Goal: Task Accomplishment & Management: Manage account settings

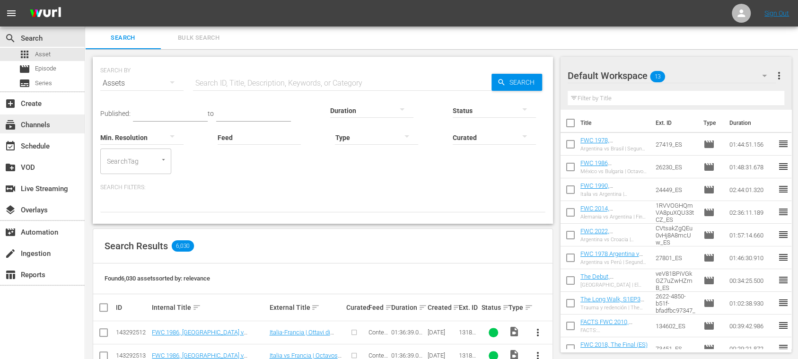
click at [45, 119] on div "subscriptions Channels" at bounding box center [26, 123] width 53 height 9
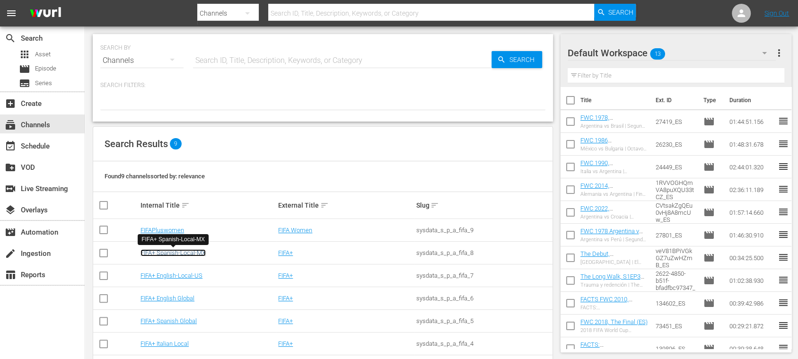
click at [201, 253] on link "FIFA+ Spanish-Local-MX" at bounding box center [172, 252] width 65 height 7
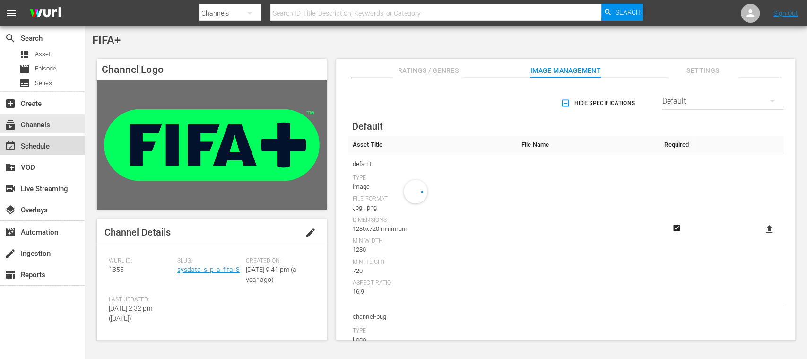
click at [51, 149] on div "event_available Schedule" at bounding box center [42, 145] width 85 height 19
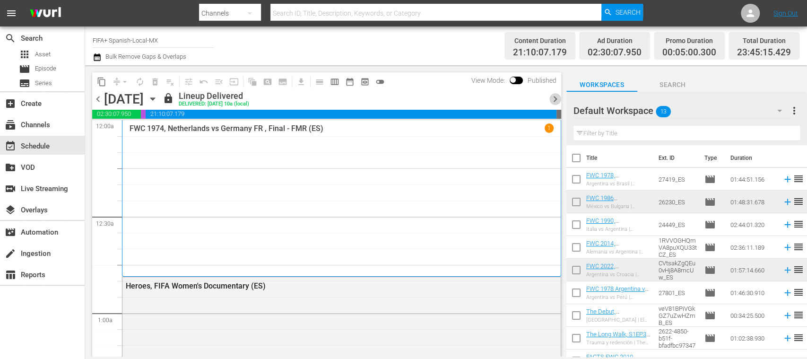
click at [556, 99] on span "chevron_right" at bounding box center [556, 99] width 12 height 12
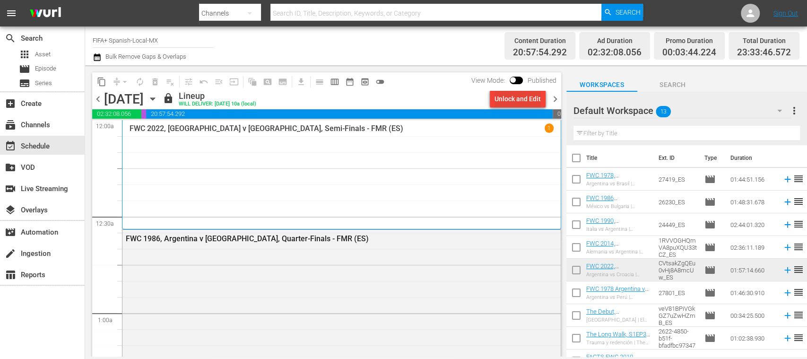
click at [531, 101] on div "Unlock and Edit" at bounding box center [518, 98] width 46 height 17
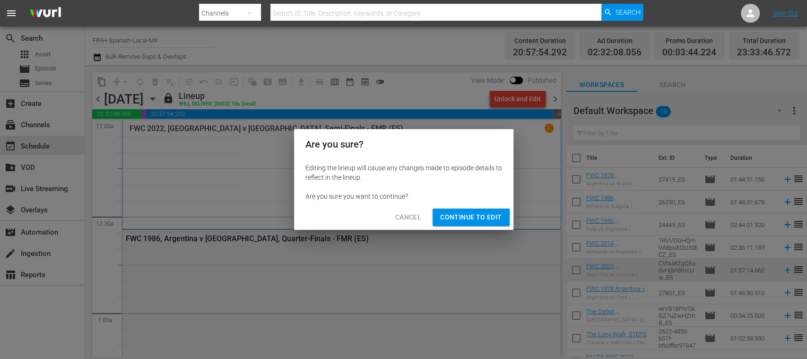
click at [484, 212] on span "Continue to Edit" at bounding box center [470, 217] width 61 height 12
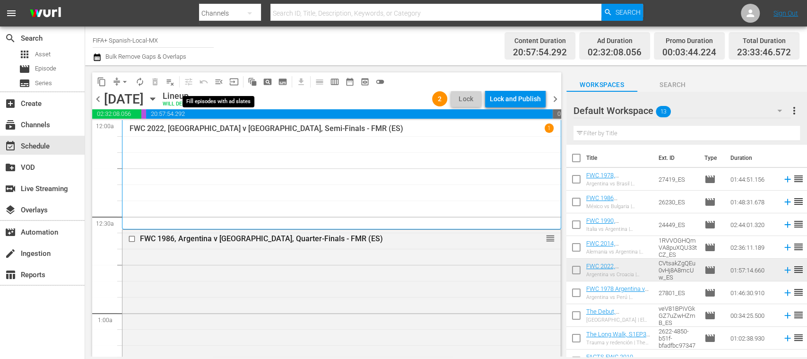
click at [220, 80] on span "menu_open" at bounding box center [218, 81] width 9 height 9
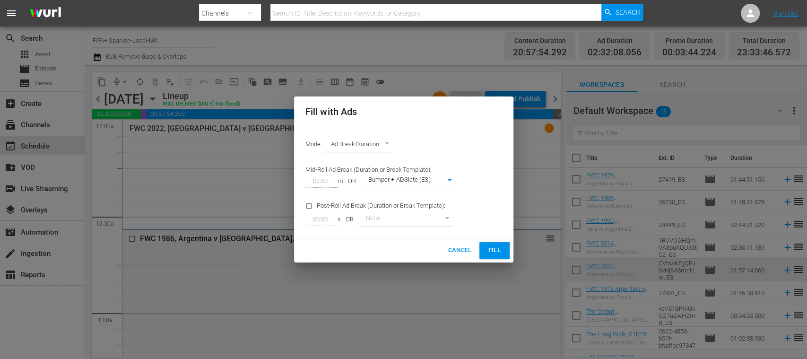
click at [490, 250] on span "Fill" at bounding box center [494, 250] width 15 height 11
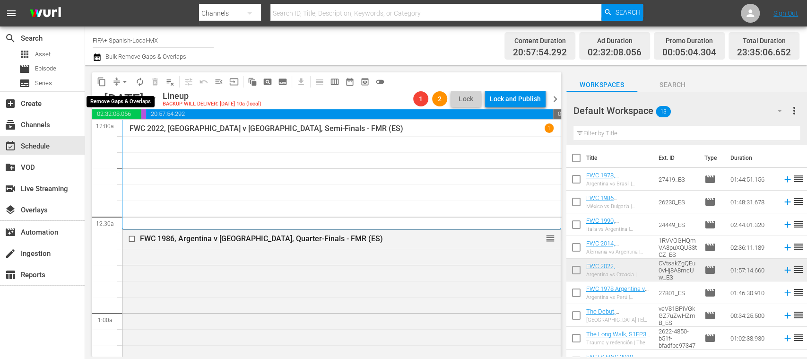
click at [127, 80] on span "arrow_drop_down" at bounding box center [124, 81] width 9 height 9
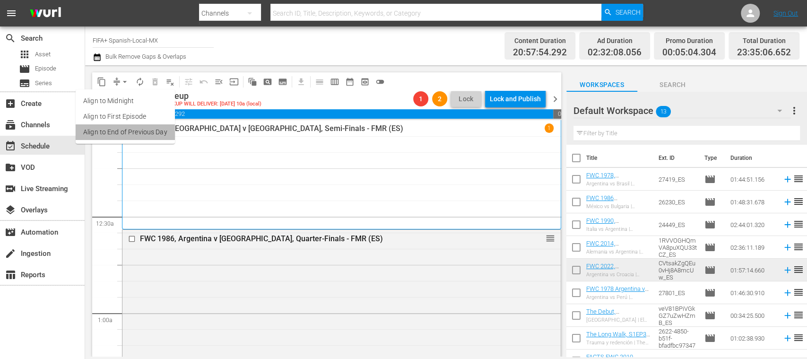
click at [148, 128] on li "Align to End of Previous Day" at bounding box center [125, 132] width 99 height 16
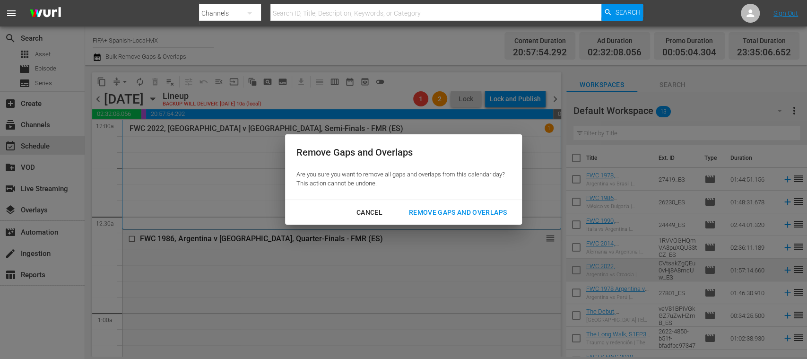
click at [444, 209] on div "Remove Gaps and Overlaps" at bounding box center [457, 213] width 113 height 12
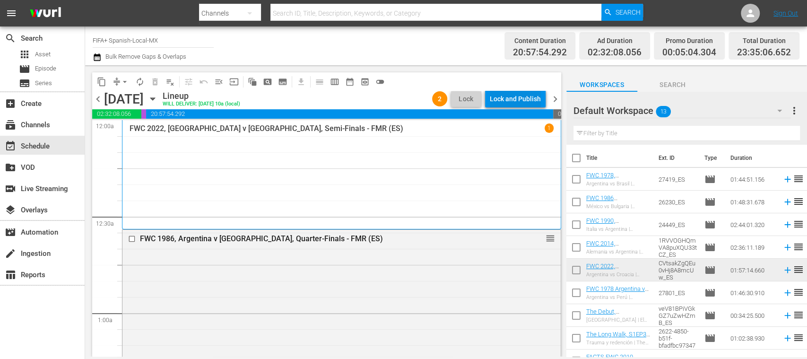
click at [515, 102] on div "Lock and Publish" at bounding box center [515, 98] width 51 height 17
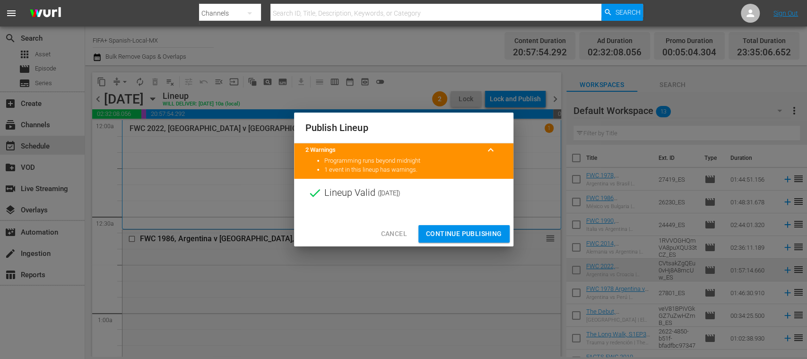
click at [478, 232] on span "Continue Publishing" at bounding box center [464, 234] width 76 height 12
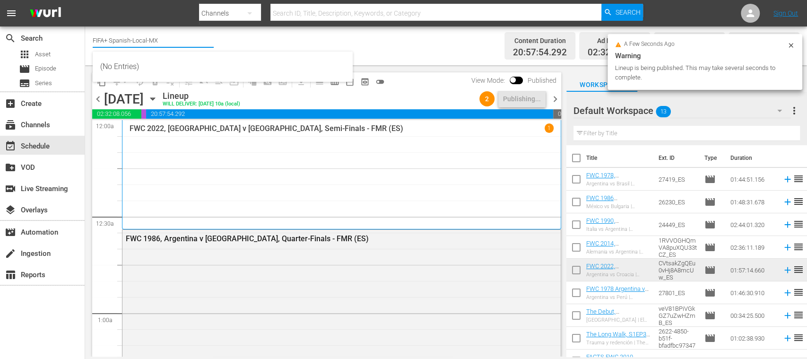
drag, startPoint x: 111, startPoint y: 42, endPoint x: 170, endPoint y: 41, distance: 59.1
click at [170, 41] on input "FIFA+ Spanish-Local-MX" at bounding box center [153, 40] width 121 height 23
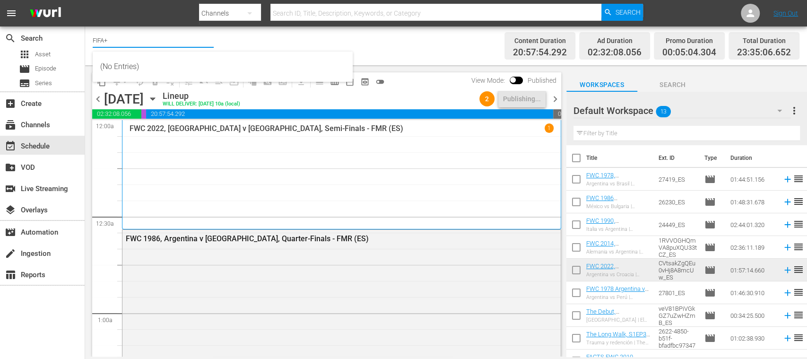
type input "FIFA+"
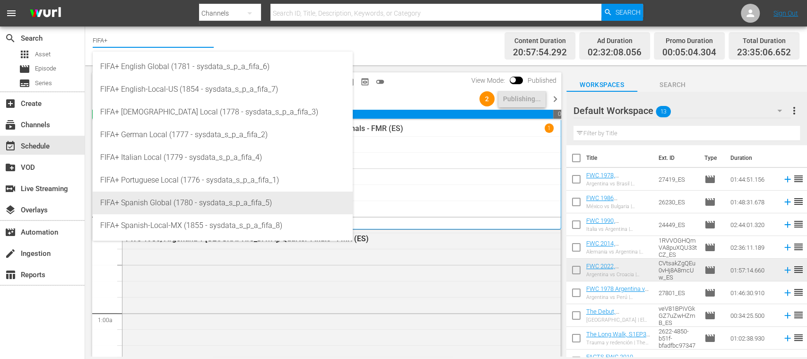
click at [180, 200] on div "FIFA+ Spanish Global (1780 - sysdata_s_p_a_fifa_5)" at bounding box center [222, 203] width 245 height 23
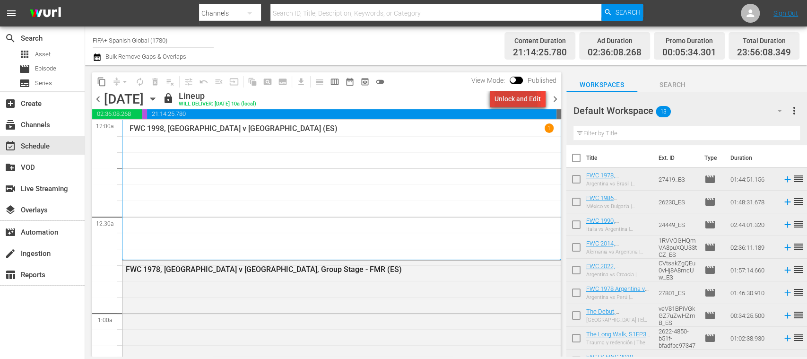
click at [504, 102] on div "Unlock and Edit" at bounding box center [518, 98] width 46 height 17
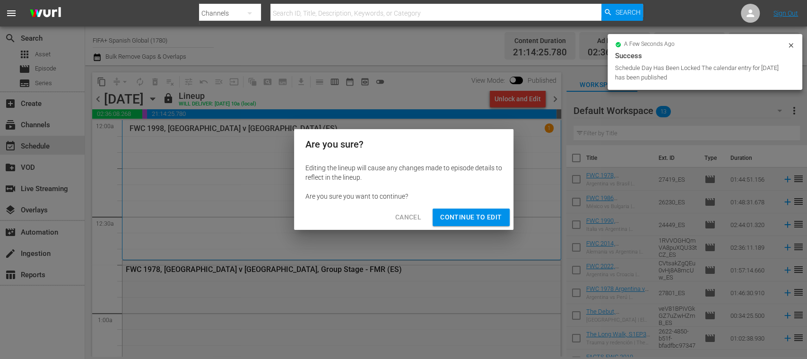
click at [483, 214] on span "Continue to Edit" at bounding box center [470, 217] width 61 height 12
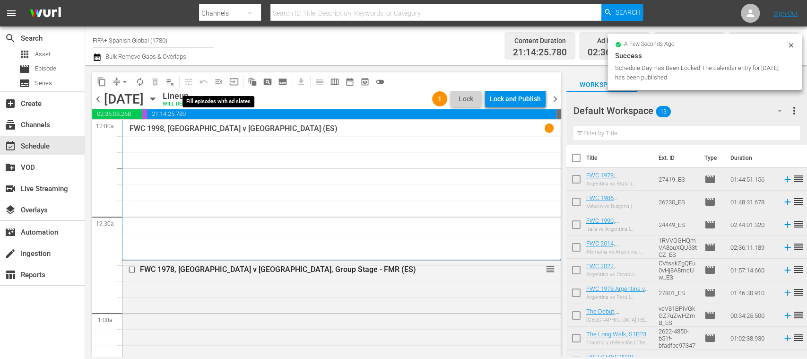
click at [220, 80] on span "menu_open" at bounding box center [218, 81] width 9 height 9
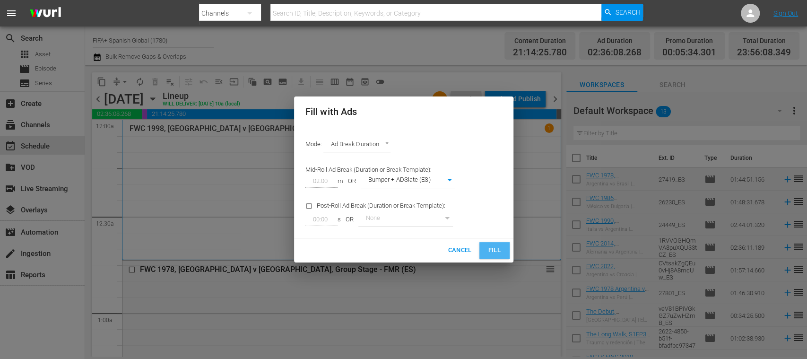
click at [490, 245] on span "Fill" at bounding box center [494, 250] width 15 height 11
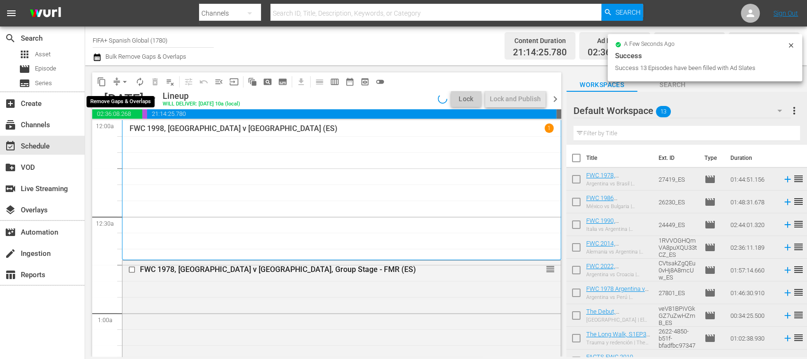
click at [125, 82] on span "arrow_drop_down" at bounding box center [124, 81] width 9 height 9
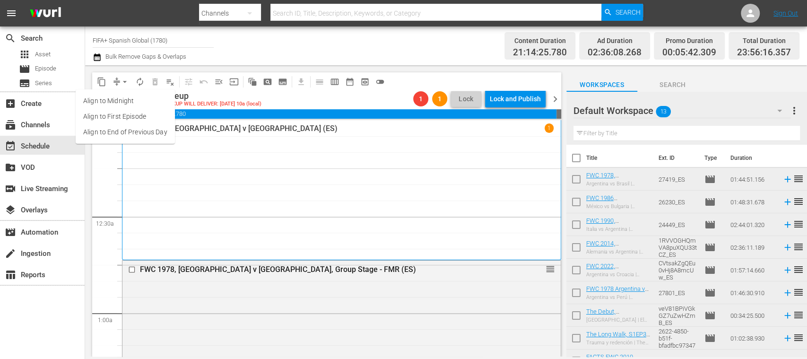
click at [147, 128] on li "Align to End of Previous Day" at bounding box center [125, 132] width 99 height 16
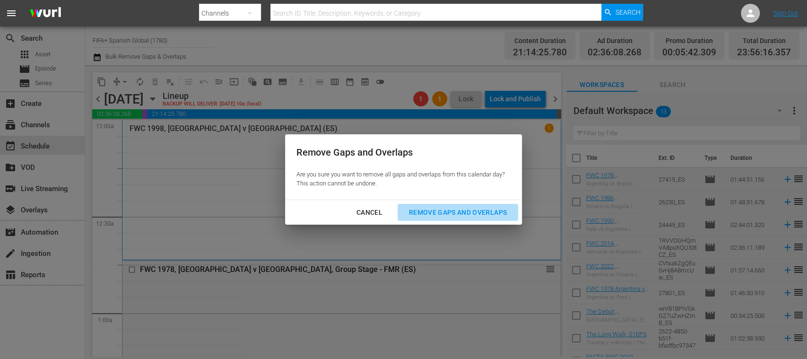
click at [472, 214] on div "Remove Gaps and Overlaps" at bounding box center [457, 213] width 113 height 12
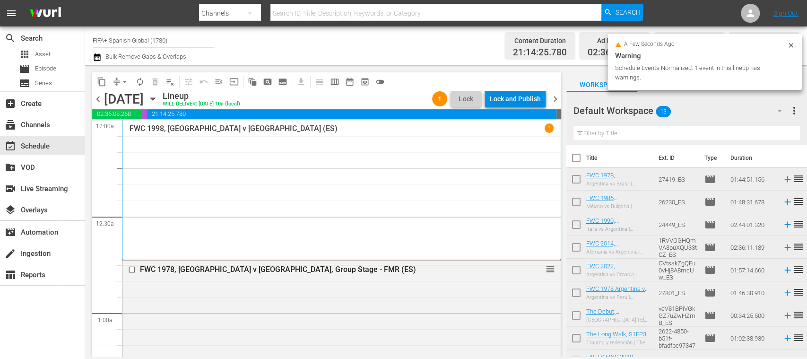
click at [517, 98] on div "Lock and Publish" at bounding box center [515, 98] width 51 height 17
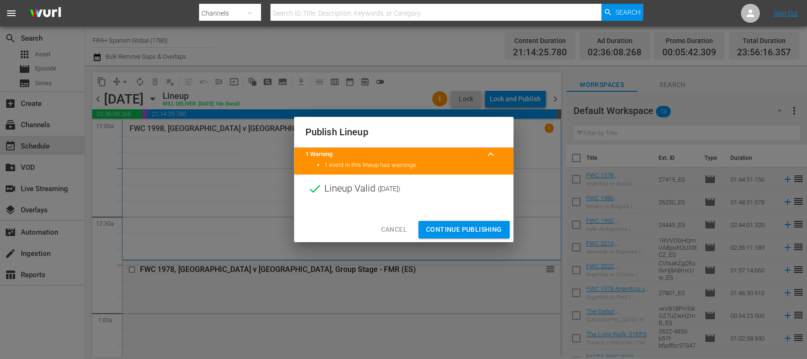
click at [483, 229] on span "Continue Publishing" at bounding box center [464, 230] width 76 height 12
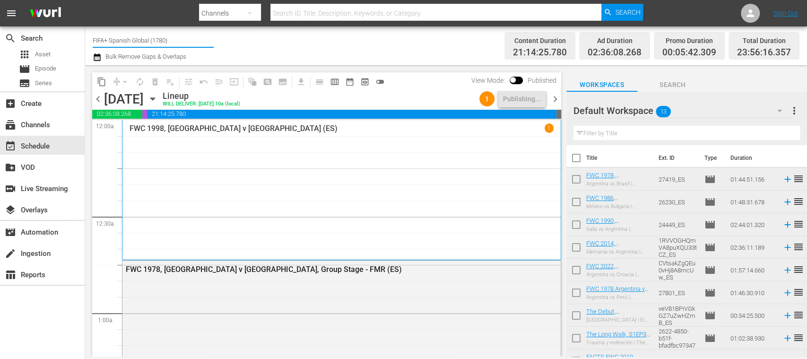
drag, startPoint x: 111, startPoint y: 38, endPoint x: 173, endPoint y: 38, distance: 62.4
click at [173, 38] on input "FIFA+ Spanish Global (1780)" at bounding box center [153, 40] width 121 height 23
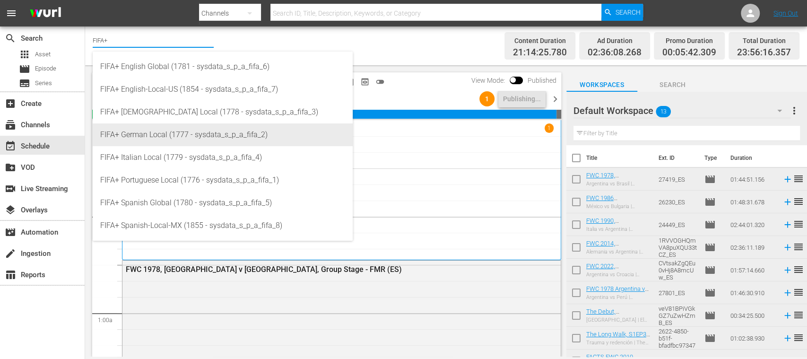
click at [166, 133] on div "FIFA+ German Local (1777 - sysdata_s_p_a_fifa_2)" at bounding box center [222, 134] width 245 height 23
type input "FIFA+ German Local (1777 - sysdata_s_p_a_fifa_2)"
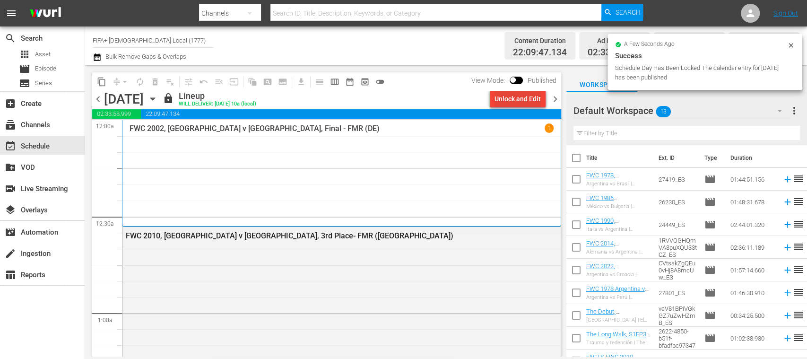
click at [515, 99] on div "Unlock and Edit" at bounding box center [518, 98] width 46 height 17
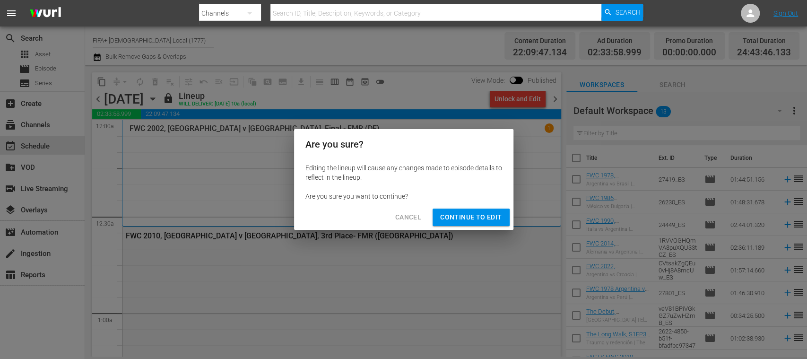
click at [483, 213] on span "Continue to Edit" at bounding box center [470, 217] width 61 height 12
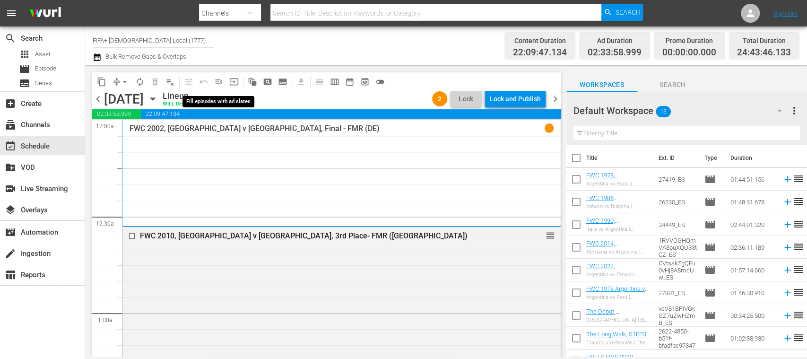
click at [218, 83] on span "menu_open" at bounding box center [218, 81] width 9 height 9
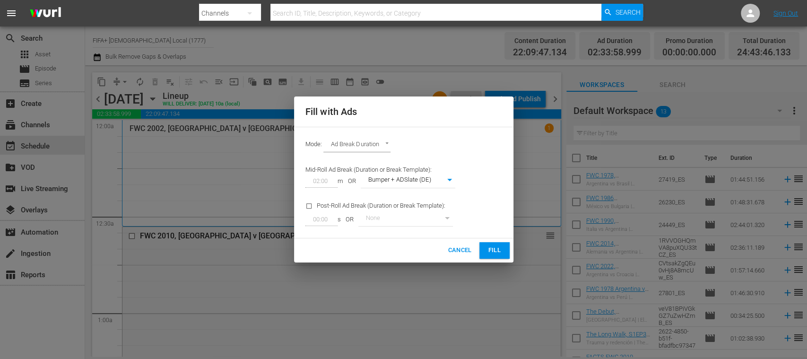
click at [487, 248] on span "Fill" at bounding box center [494, 250] width 15 height 11
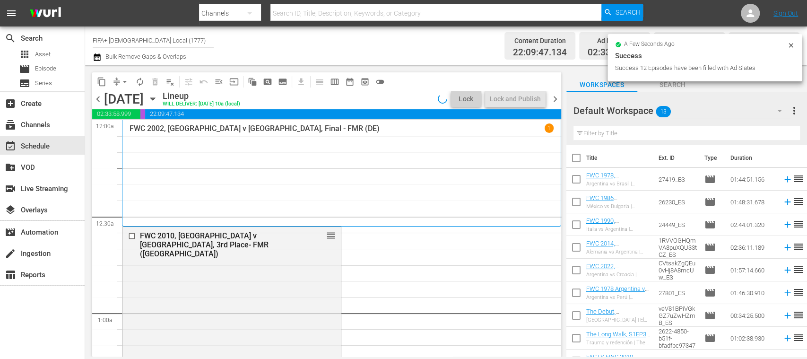
click at [126, 79] on span "arrow_drop_down" at bounding box center [124, 81] width 9 height 9
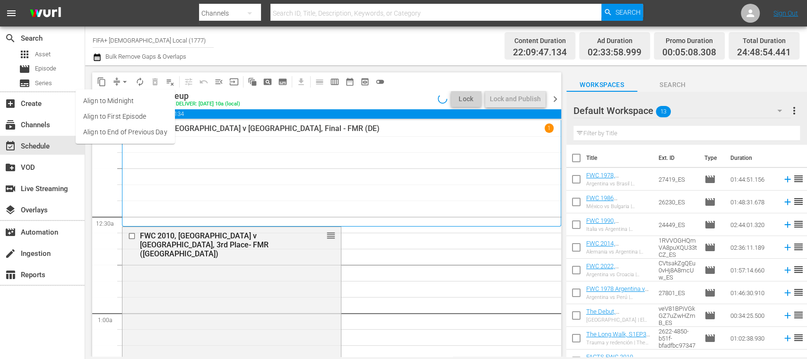
click at [143, 133] on li "Align to End of Previous Day" at bounding box center [125, 132] width 99 height 16
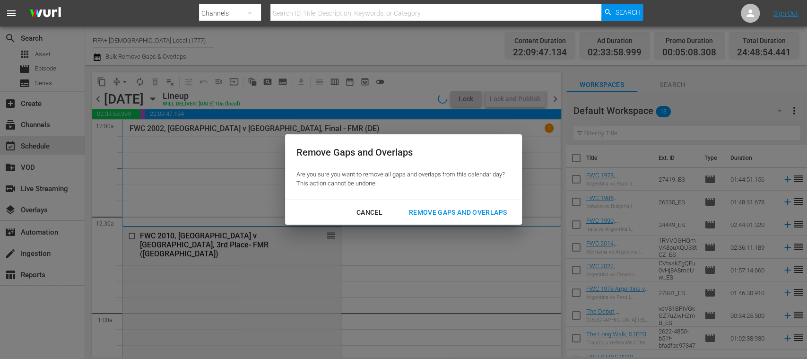
click at [365, 211] on div "Cancel" at bounding box center [369, 213] width 41 height 12
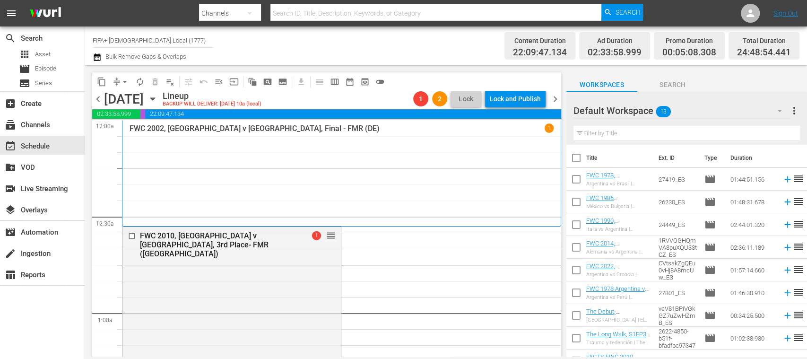
click at [122, 78] on span "arrow_drop_down" at bounding box center [124, 81] width 9 height 9
click at [136, 129] on li "Align to End of Previous Day" at bounding box center [125, 132] width 99 height 16
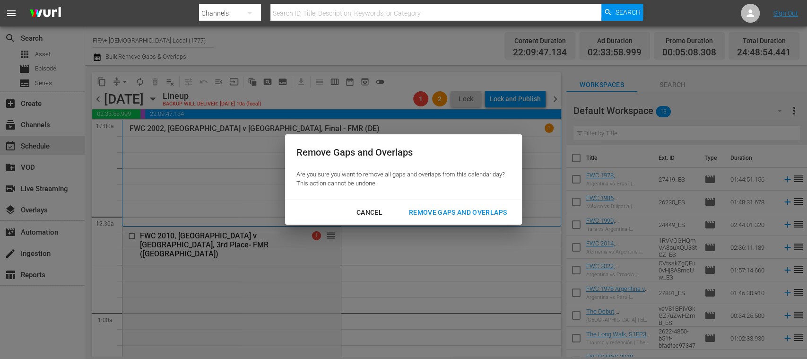
click at [472, 215] on div "Remove Gaps and Overlaps" at bounding box center [457, 213] width 113 height 12
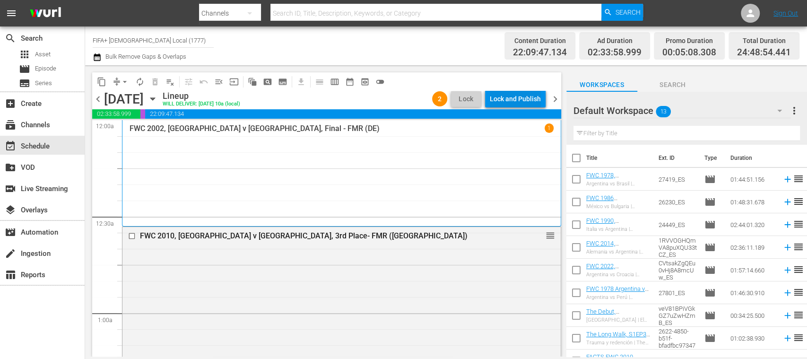
click at [521, 99] on div "Lock and Publish" at bounding box center [515, 98] width 51 height 17
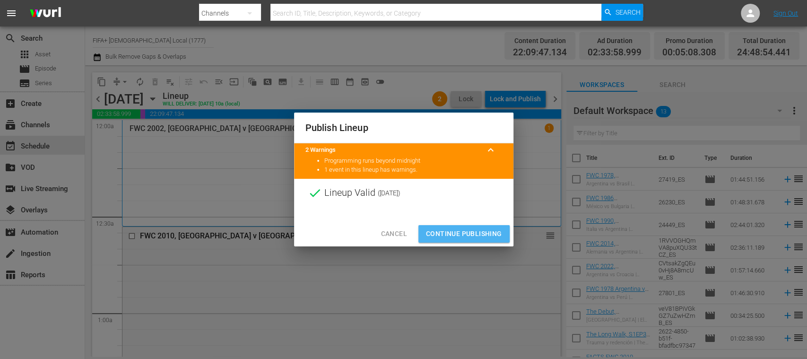
click at [472, 228] on span "Continue Publishing" at bounding box center [464, 234] width 76 height 12
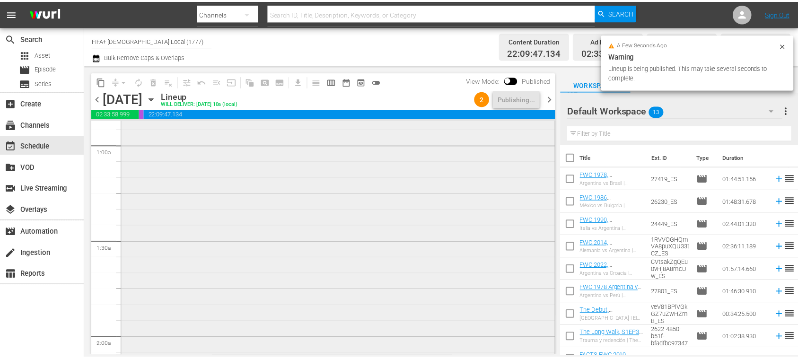
scroll to position [336, 0]
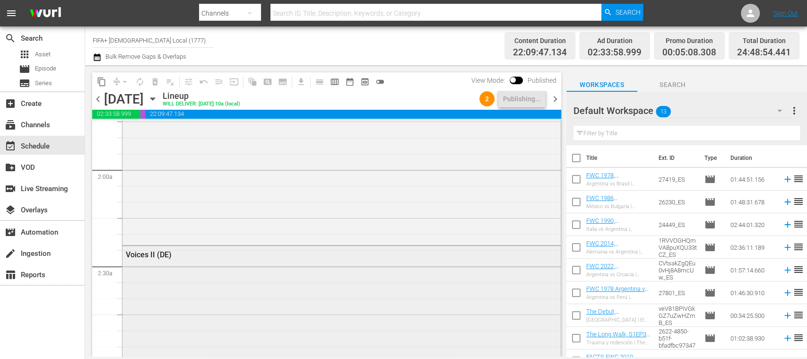
click at [211, 259] on div "Voices II (DE)" at bounding box center [341, 254] width 438 height 17
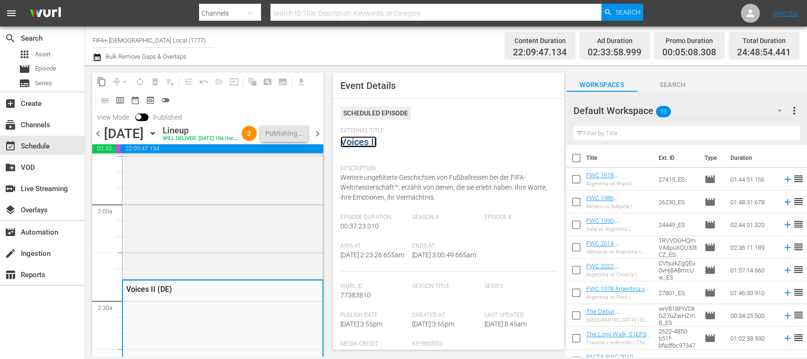
click at [371, 141] on link "Voices II" at bounding box center [358, 141] width 36 height 11
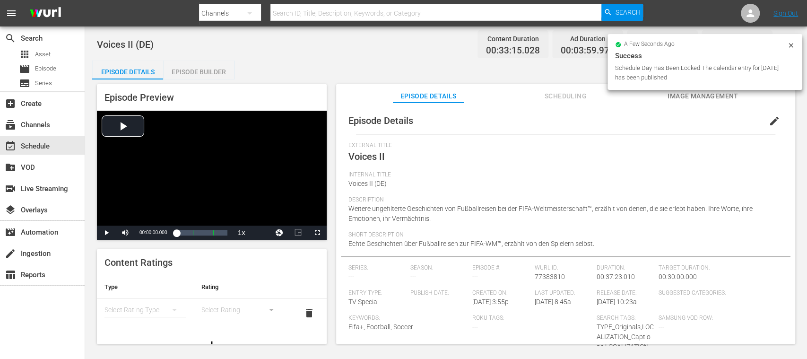
click at [220, 72] on div "Episode Builder" at bounding box center [198, 72] width 71 height 23
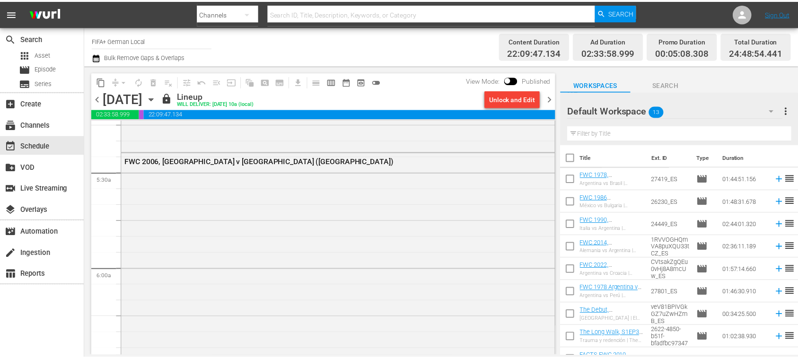
scroll to position [841, 0]
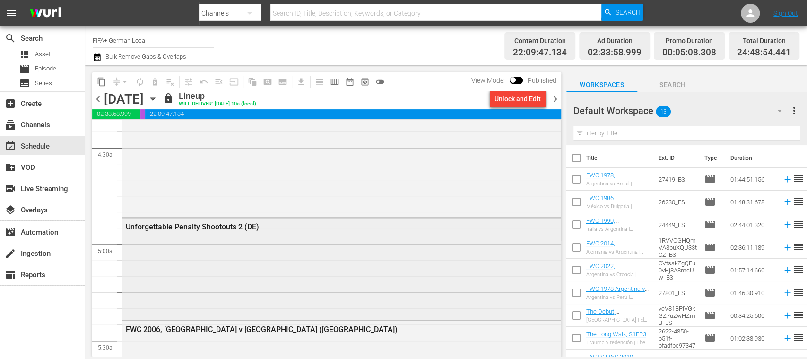
click at [277, 221] on div "Unforgettable Penalty Shootouts 2 (DE)" at bounding box center [316, 226] width 381 height 10
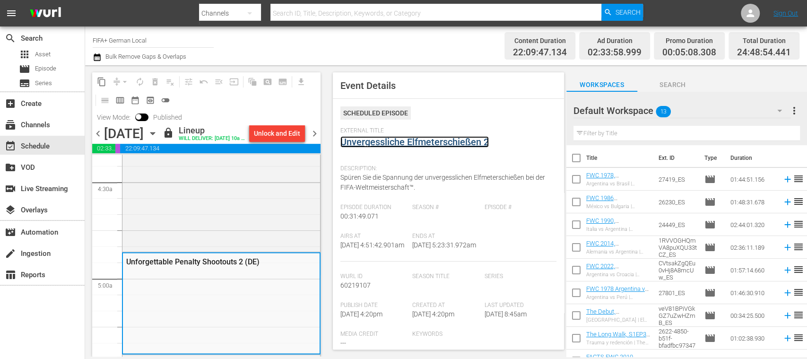
click at [412, 144] on link "Unvergessliche Elfmeterschießen 2" at bounding box center [414, 141] width 148 height 11
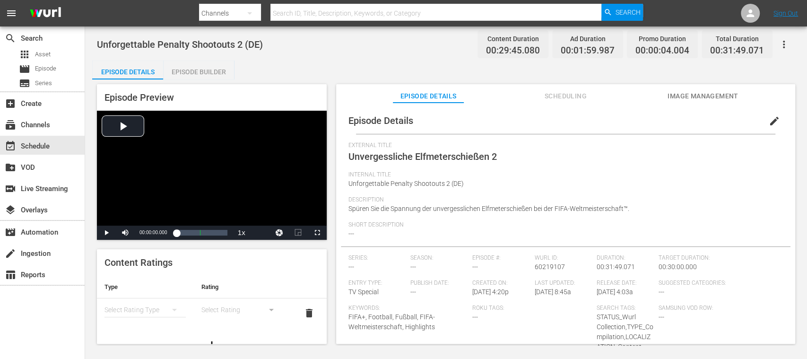
click at [213, 74] on div "Episode Builder" at bounding box center [198, 72] width 71 height 23
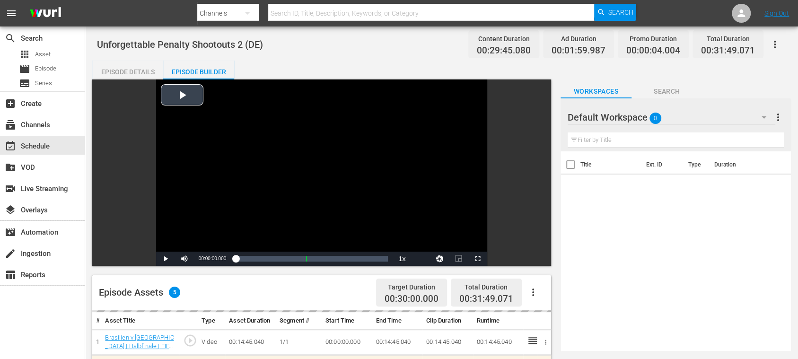
scroll to position [168, 0]
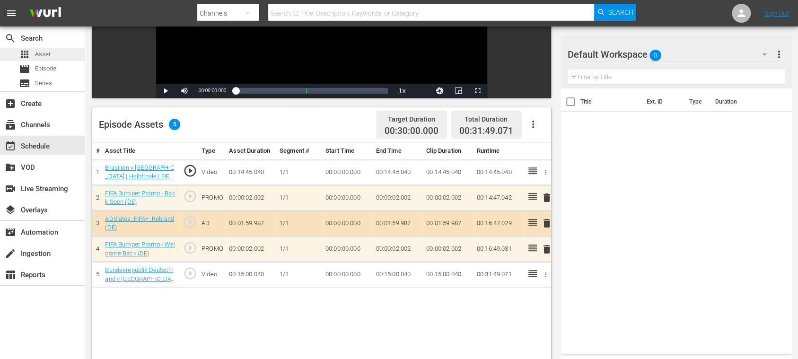
click at [48, 53] on span "Asset" at bounding box center [43, 54] width 16 height 9
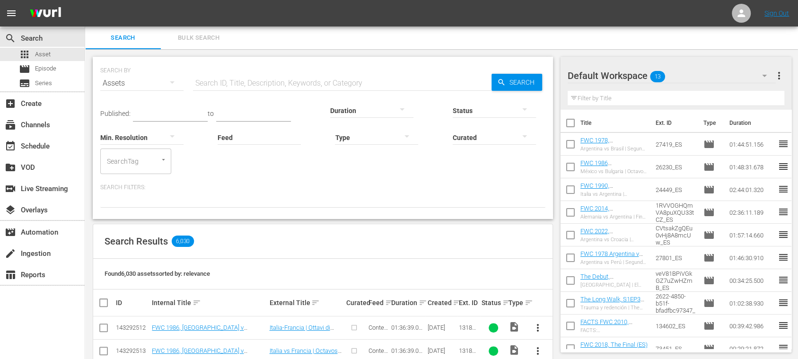
click at [210, 83] on input "text" at bounding box center [342, 83] width 298 height 23
type input "500017"
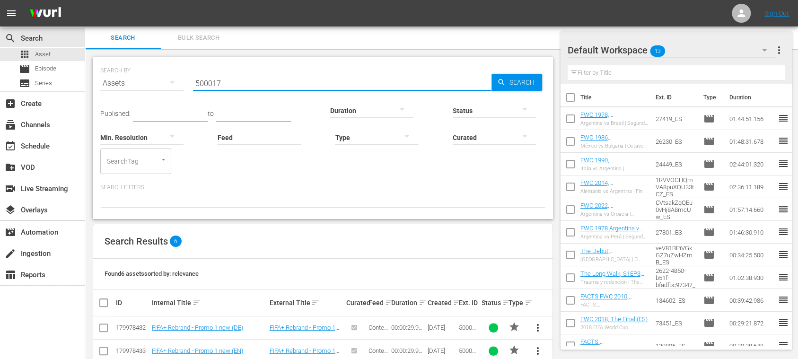
scroll to position [113, 0]
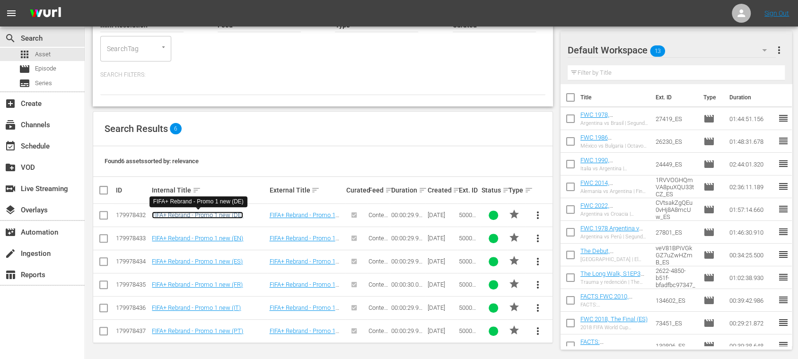
click at [220, 214] on link "FIFA+ Rebrand - Promo 1 new (DE)" at bounding box center [197, 214] width 91 height 7
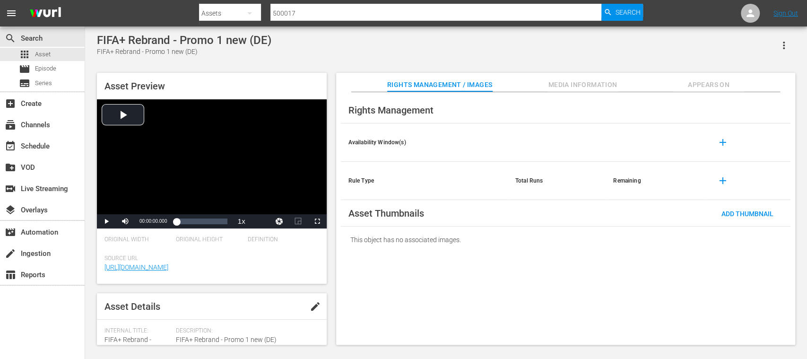
click at [713, 86] on span "Appears On" at bounding box center [708, 85] width 71 height 12
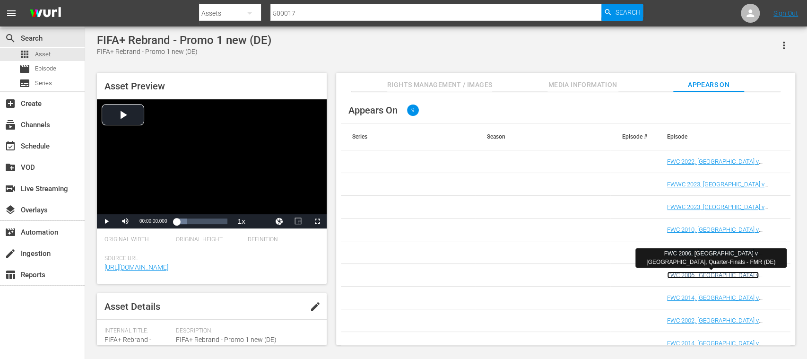
click at [708, 274] on link "FWC 2006, [GEOGRAPHIC_DATA] v [GEOGRAPHIC_DATA], Quarter-Finals - FMR (DE)" at bounding box center [717, 281] width 101 height 21
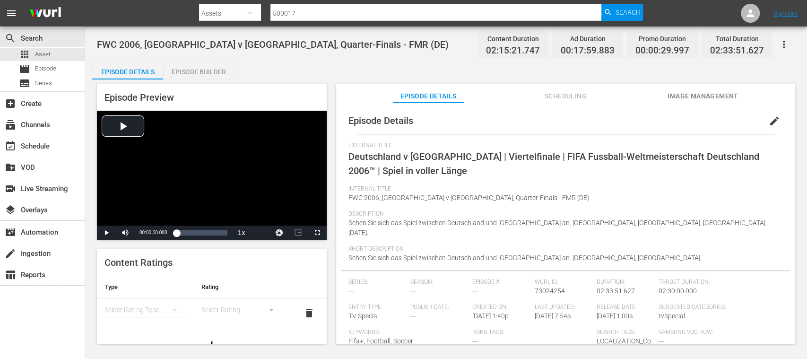
click at [220, 76] on div "Episode Builder" at bounding box center [198, 72] width 71 height 23
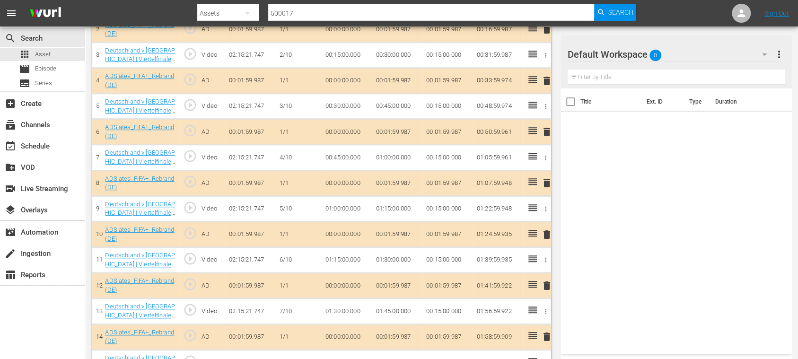
scroll to position [484, 0]
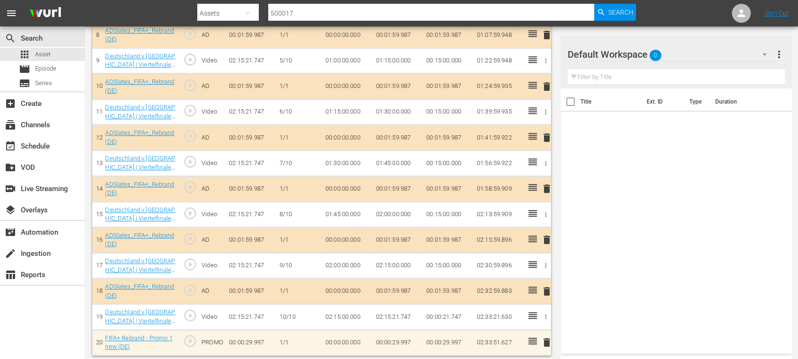
click at [546, 339] on span "delete" at bounding box center [546, 342] width 11 height 11
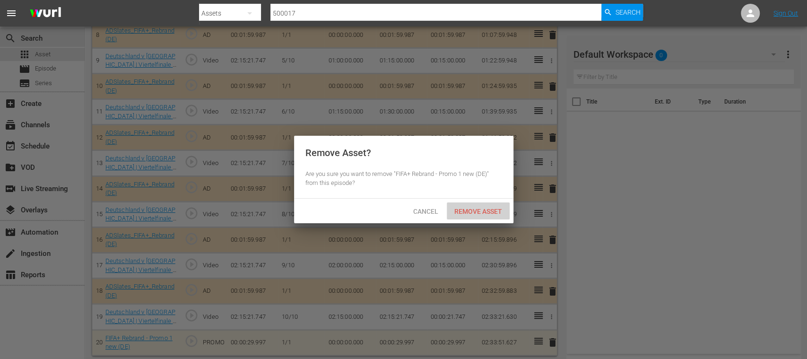
click at [484, 214] on span "Remove Asset" at bounding box center [478, 212] width 63 height 8
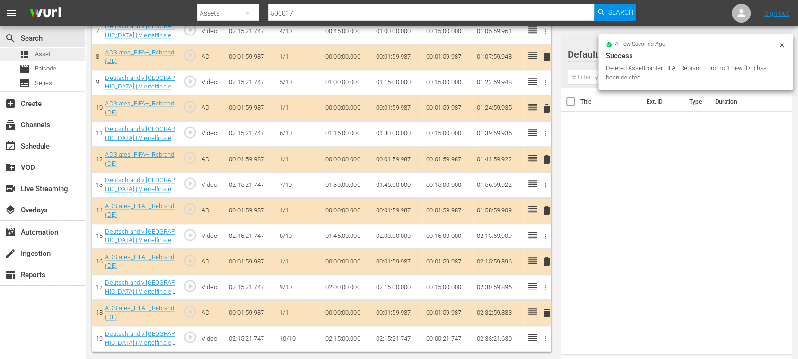
scroll to position [459, 0]
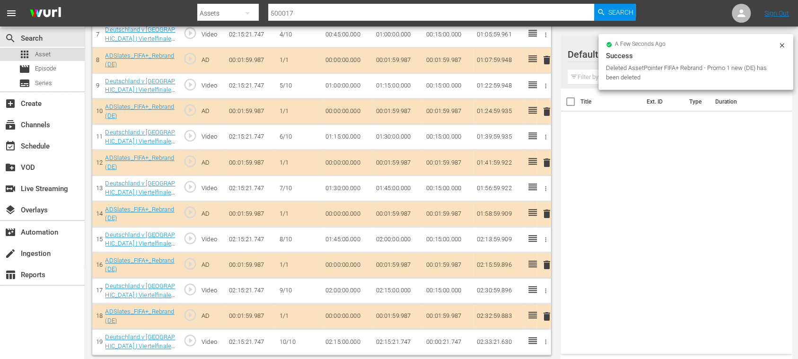
click at [43, 51] on span "Asset" at bounding box center [43, 54] width 16 height 9
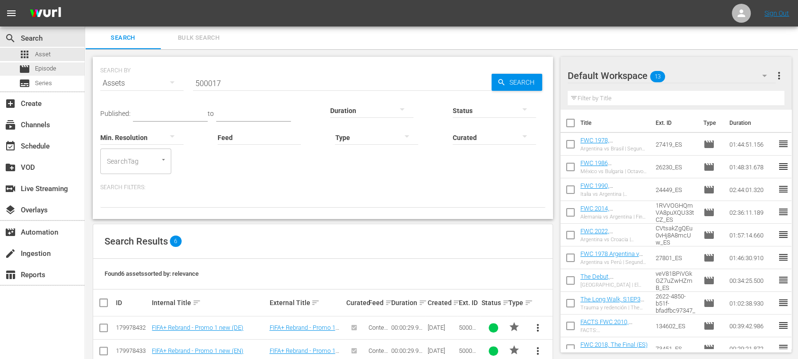
click at [52, 70] on span "Episode" at bounding box center [45, 68] width 21 height 9
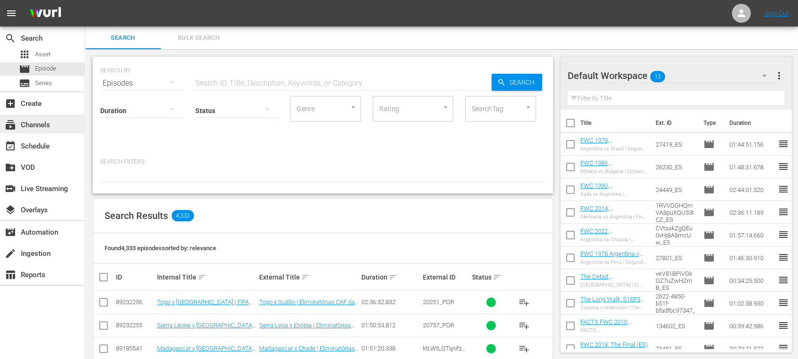
click at [49, 121] on div "subscriptions Channels" at bounding box center [26, 123] width 53 height 9
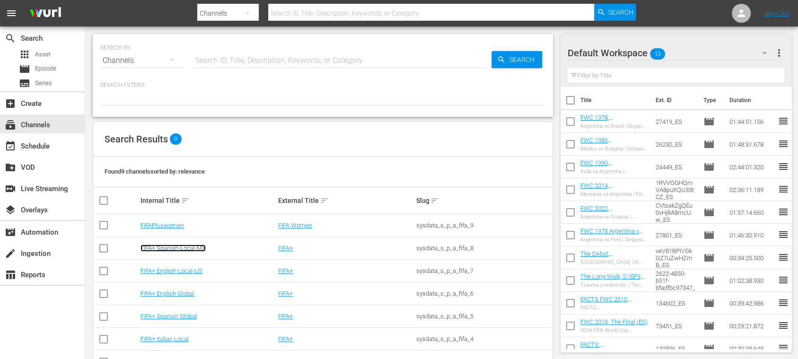
click at [186, 246] on link "FIFA+ Spanish-Local-MX" at bounding box center [172, 247] width 65 height 7
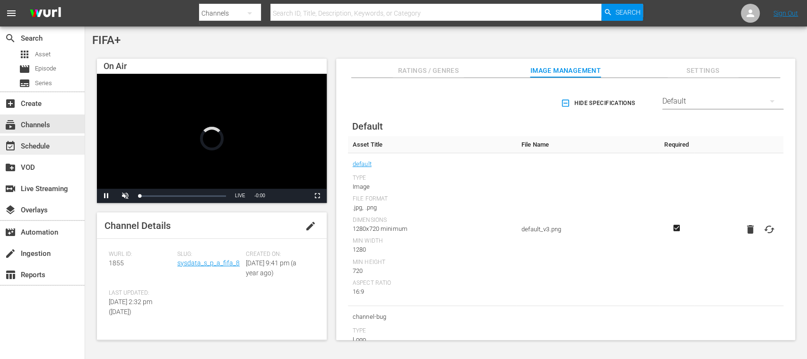
click at [50, 145] on div "event_available Schedule" at bounding box center [26, 144] width 53 height 9
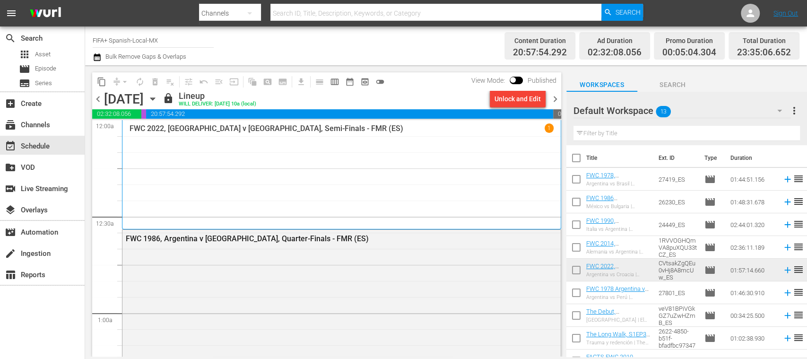
click at [558, 98] on span "chevron_right" at bounding box center [556, 99] width 12 height 12
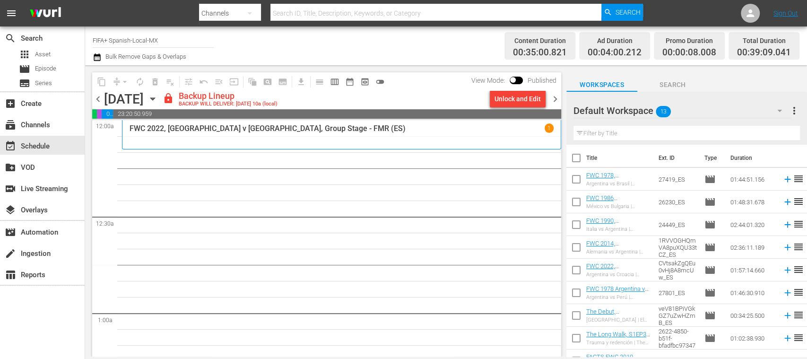
click at [519, 103] on div "Unlock and Edit" at bounding box center [518, 98] width 46 height 17
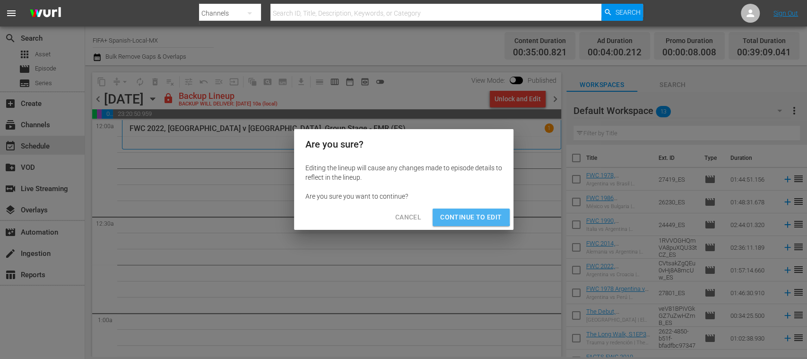
click at [462, 213] on span "Continue to Edit" at bounding box center [470, 217] width 61 height 12
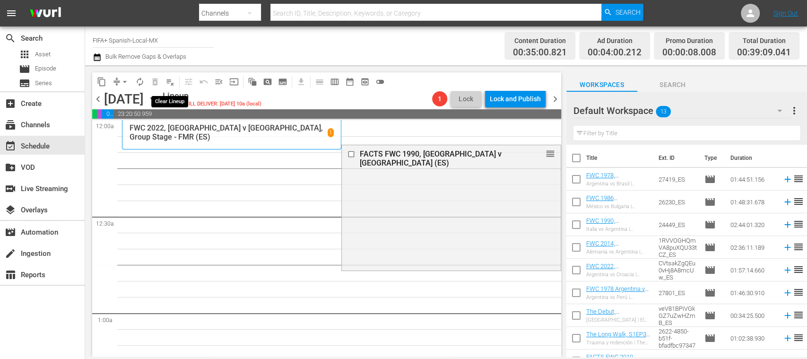
click at [169, 79] on span "playlist_remove_outlined" at bounding box center [170, 81] width 9 height 9
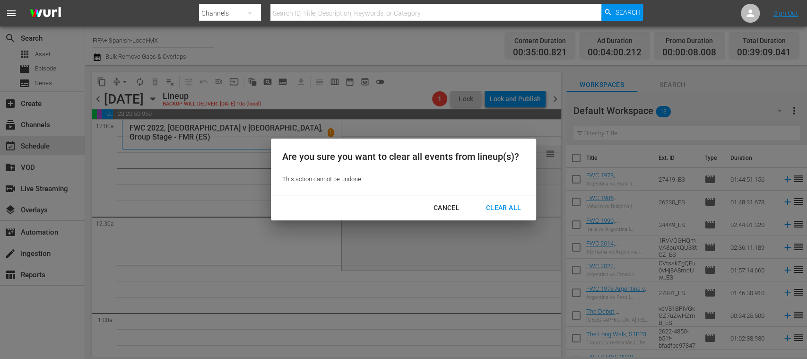
click at [492, 202] on div "Clear All" at bounding box center [504, 208] width 50 height 12
